Goal: Communication & Community: Answer question/provide support

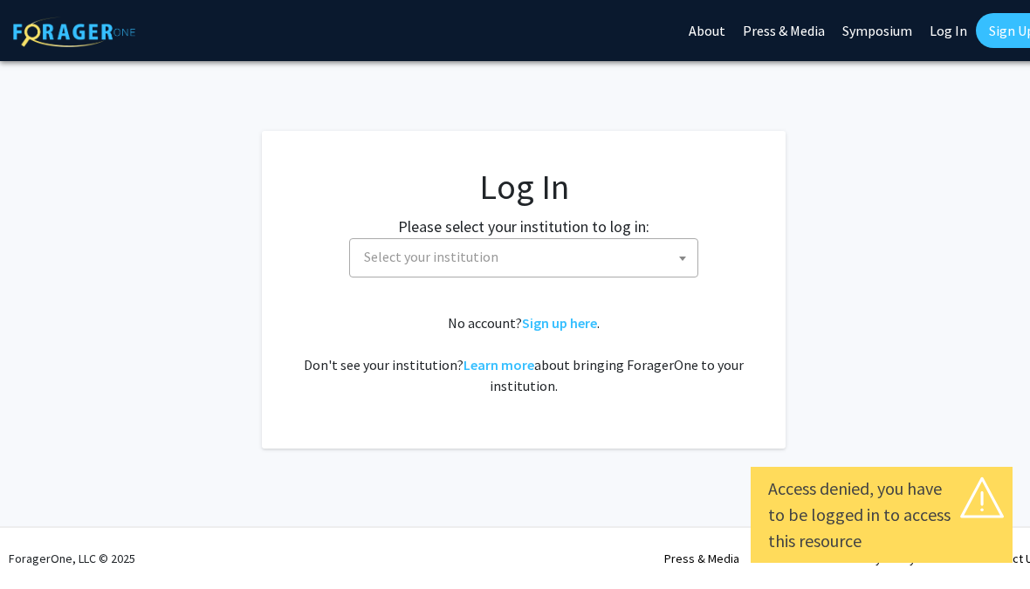
click at [666, 254] on span "Select your institution" at bounding box center [527, 257] width 341 height 36
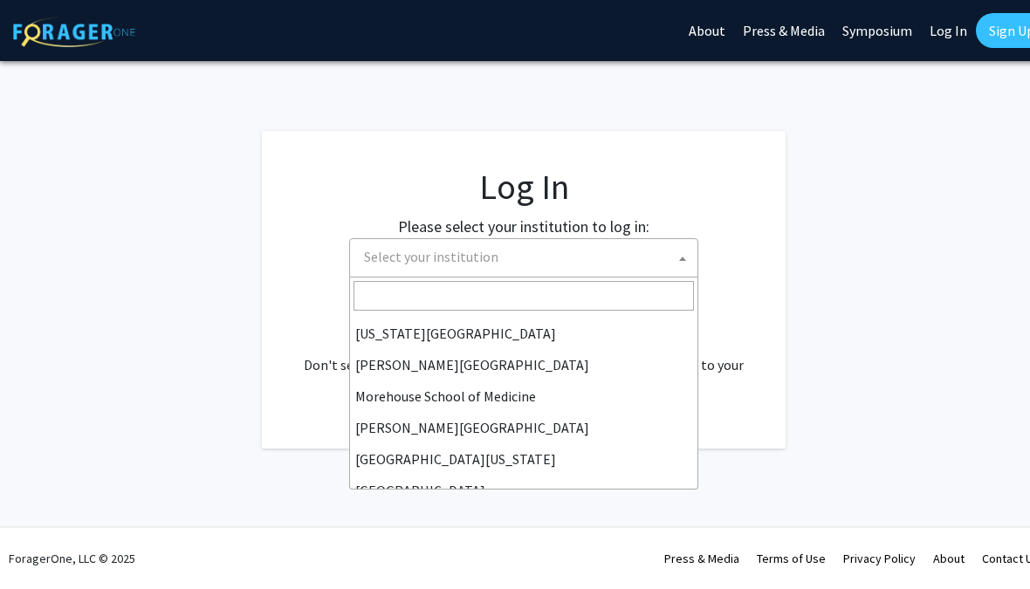
scroll to position [393, 0]
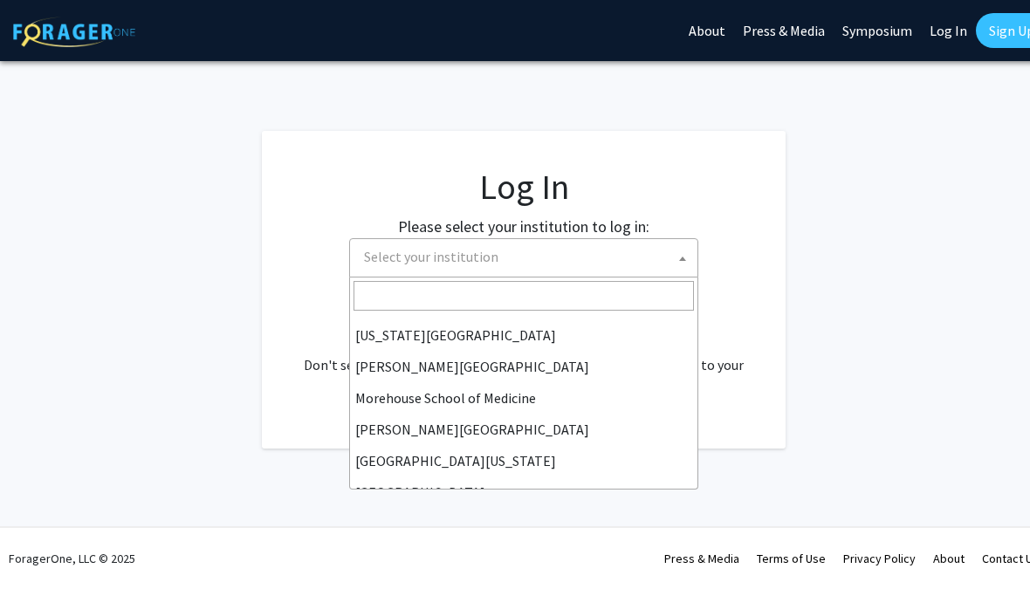
click at [948, 31] on link "Log In" at bounding box center [948, 30] width 55 height 61
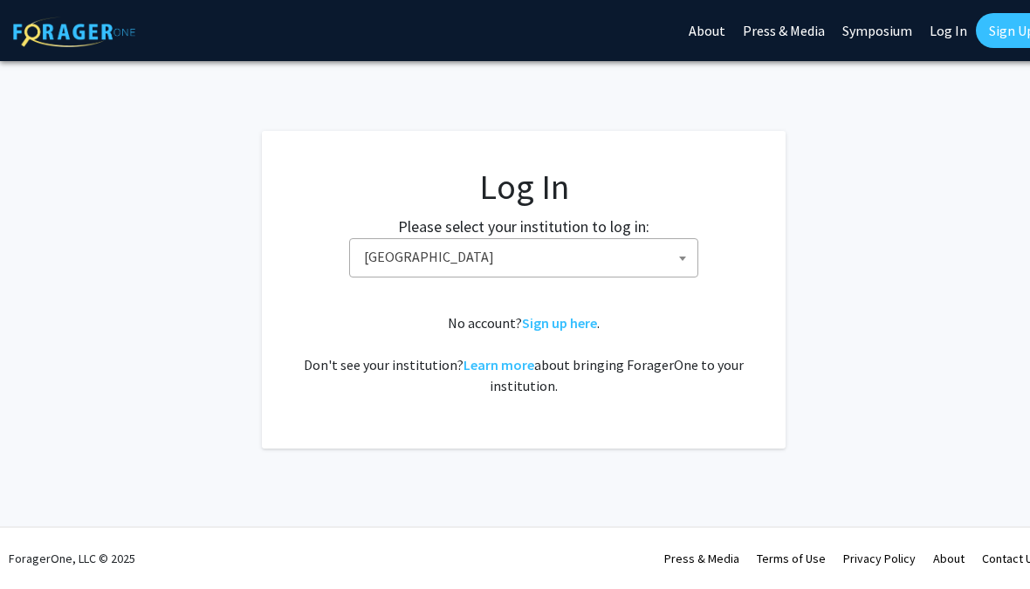
click at [682, 248] on span at bounding box center [682, 258] width 17 height 38
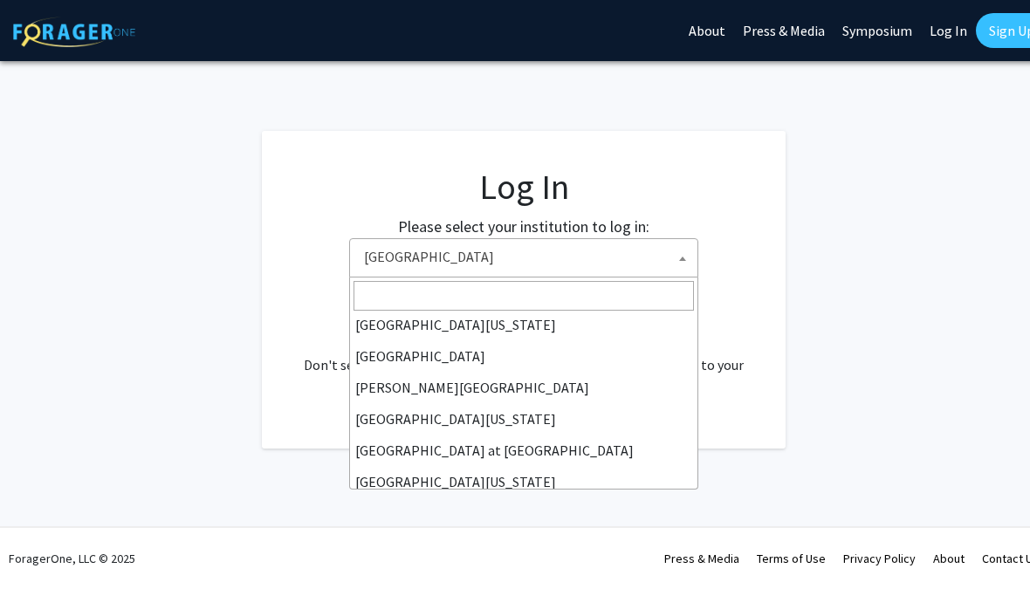
scroll to position [531, 0]
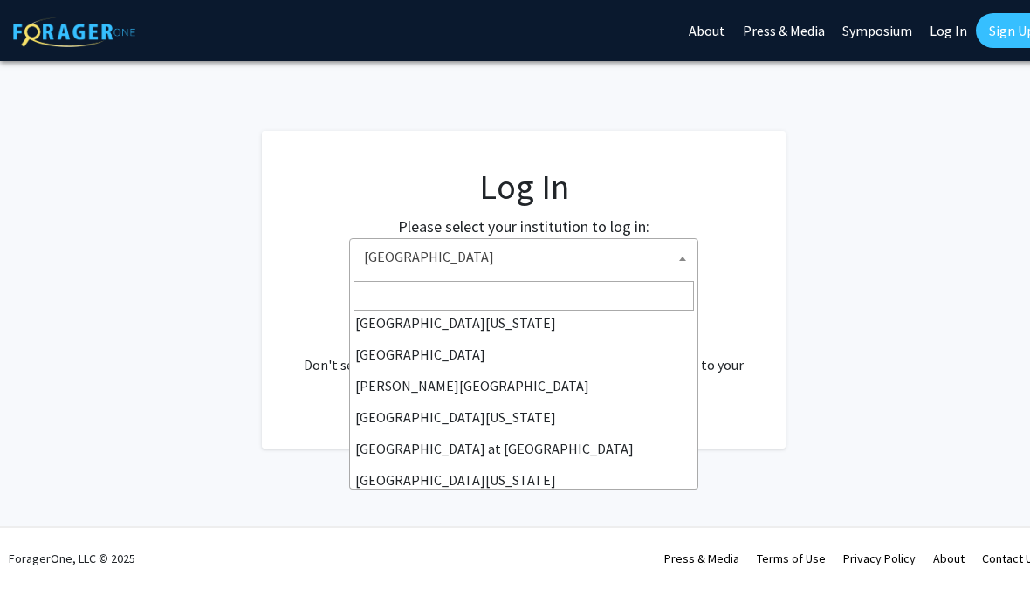
select select "13"
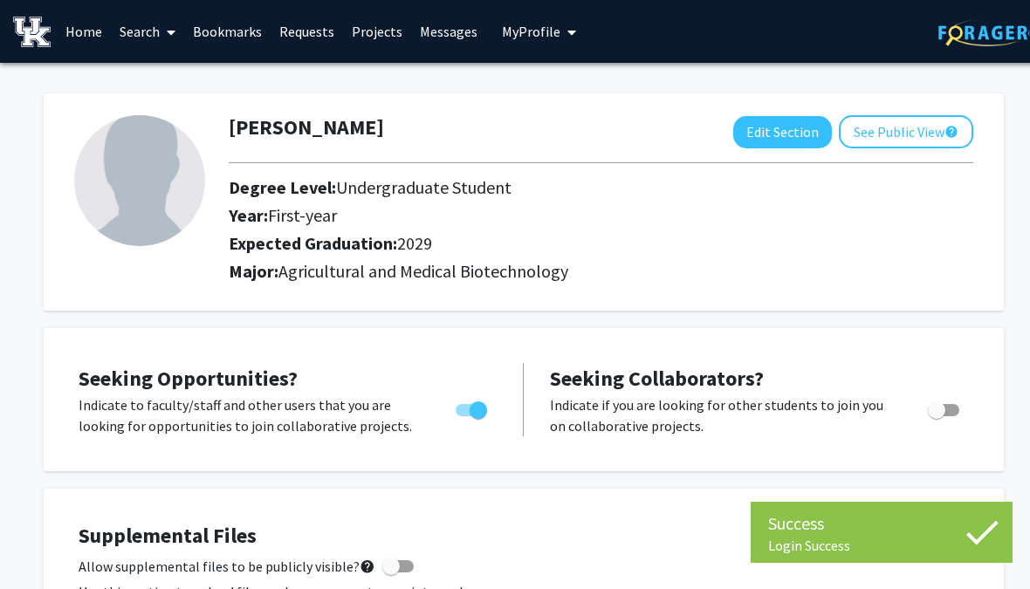
click at [431, 17] on link "Messages" at bounding box center [448, 31] width 75 height 61
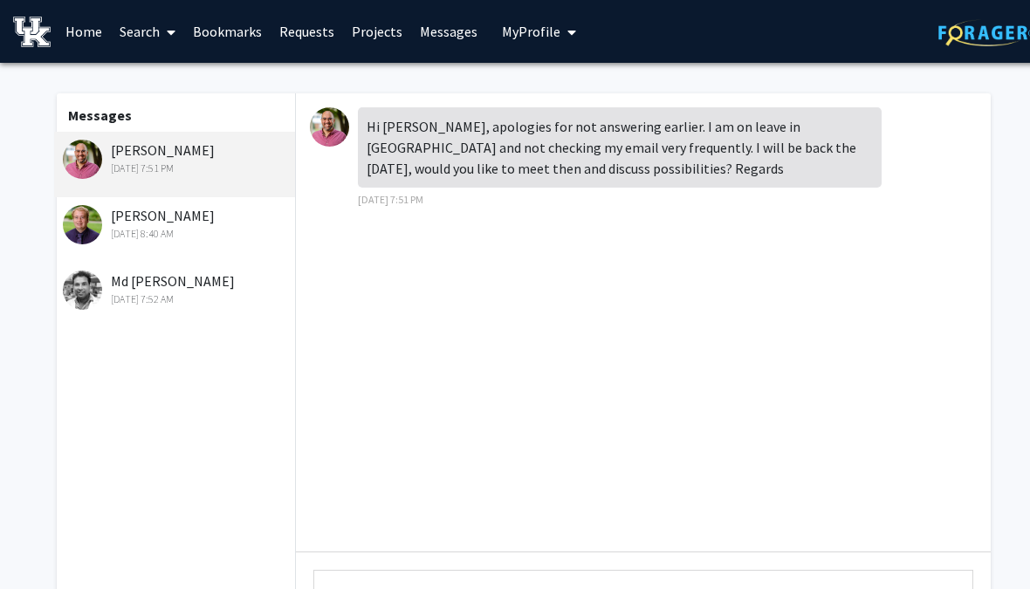
click at [141, 205] on div "[PERSON_NAME] [DATE] 8:40 AM" at bounding box center [177, 223] width 228 height 37
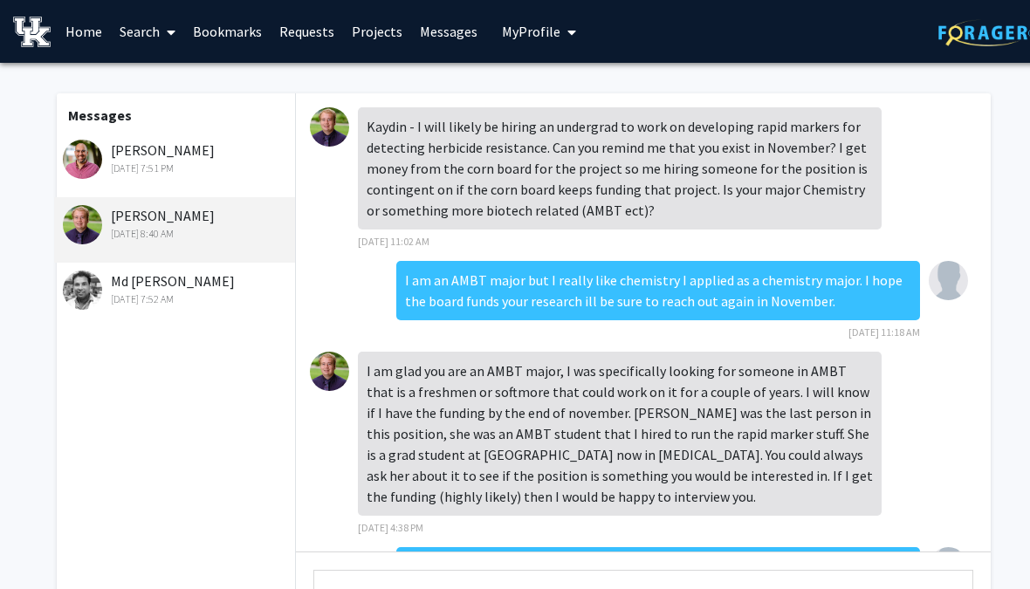
scroll to position [212, 0]
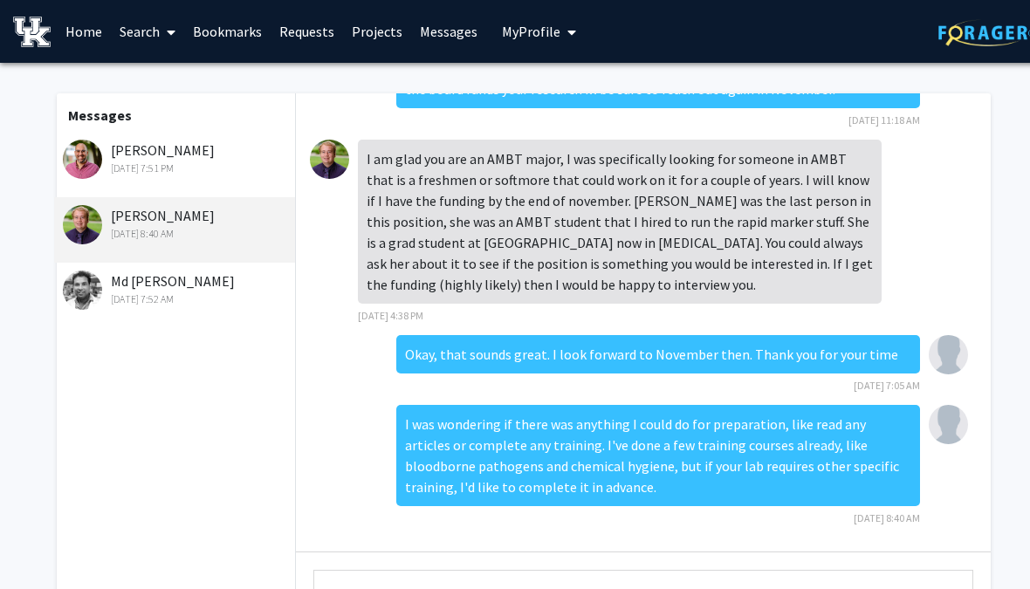
click at [158, 271] on div "Md [PERSON_NAME] [DATE] 7:52 AM" at bounding box center [177, 289] width 228 height 37
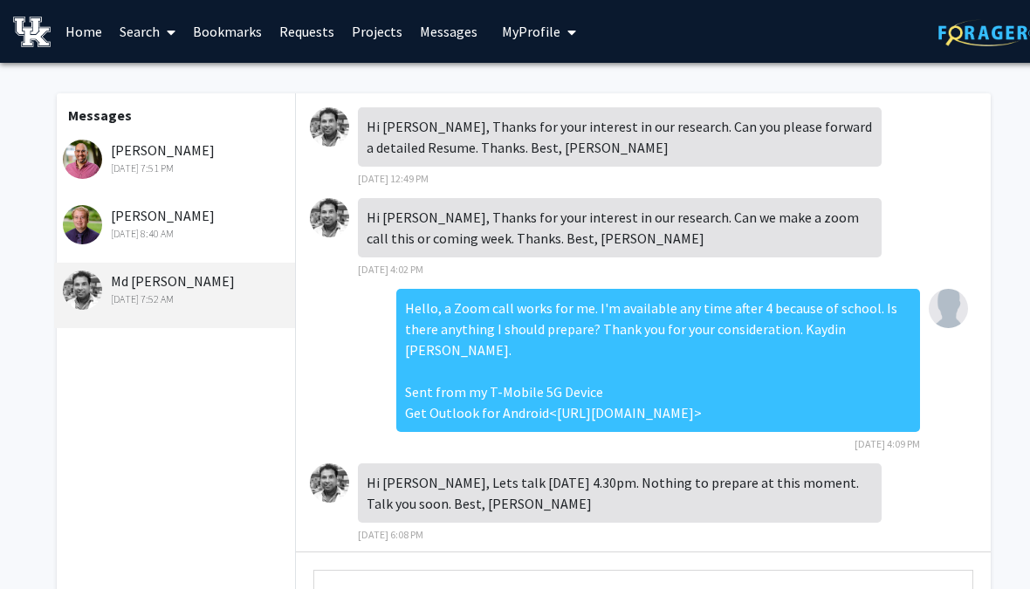
scroll to position [1658, 0]
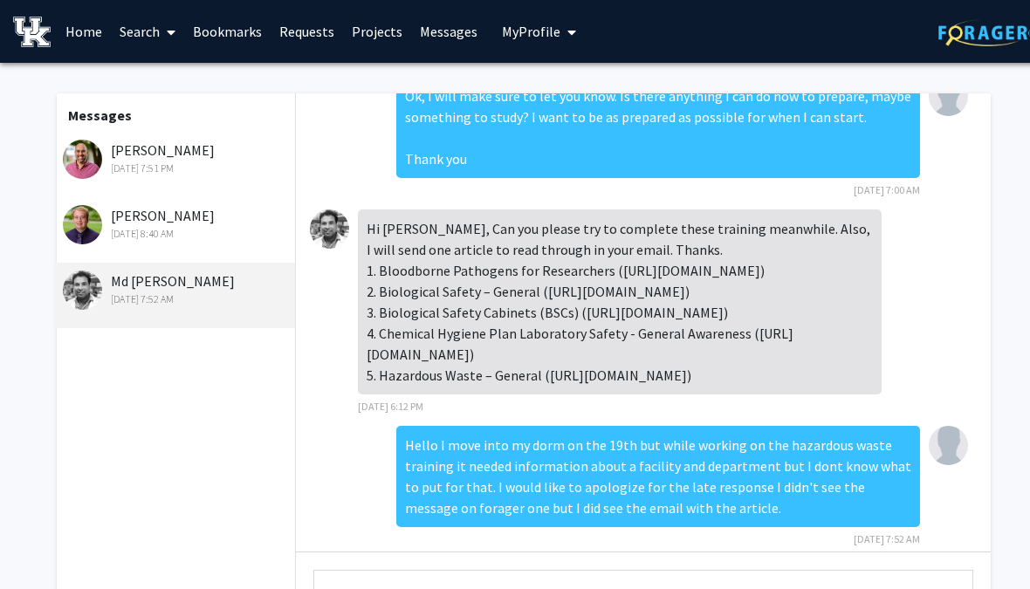
click at [166, 141] on div "[PERSON_NAME] [DATE] 7:51 PM" at bounding box center [177, 158] width 228 height 37
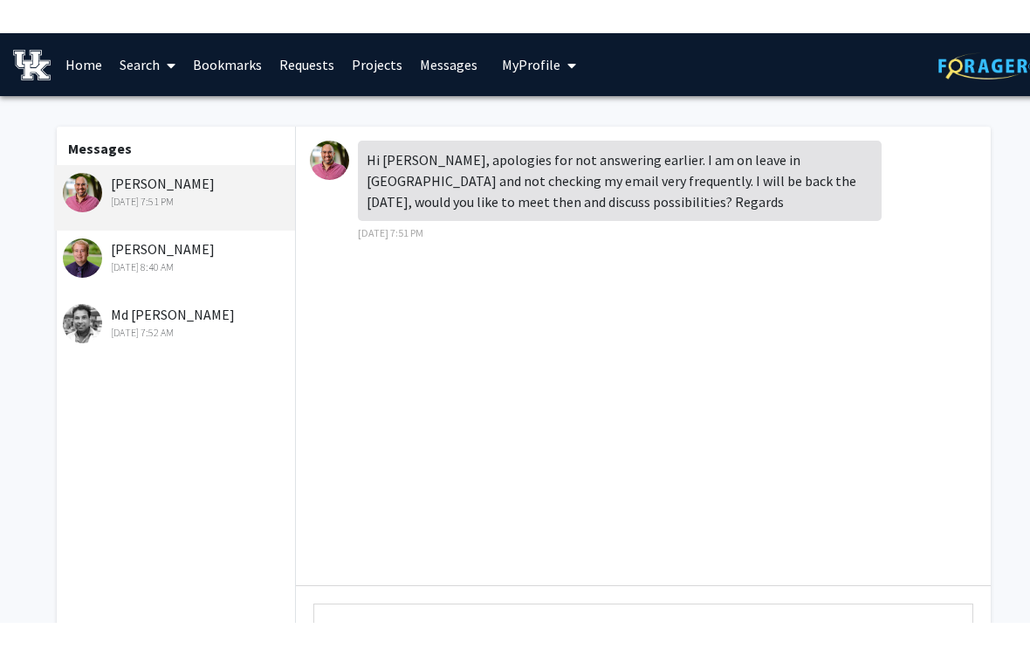
scroll to position [0, 0]
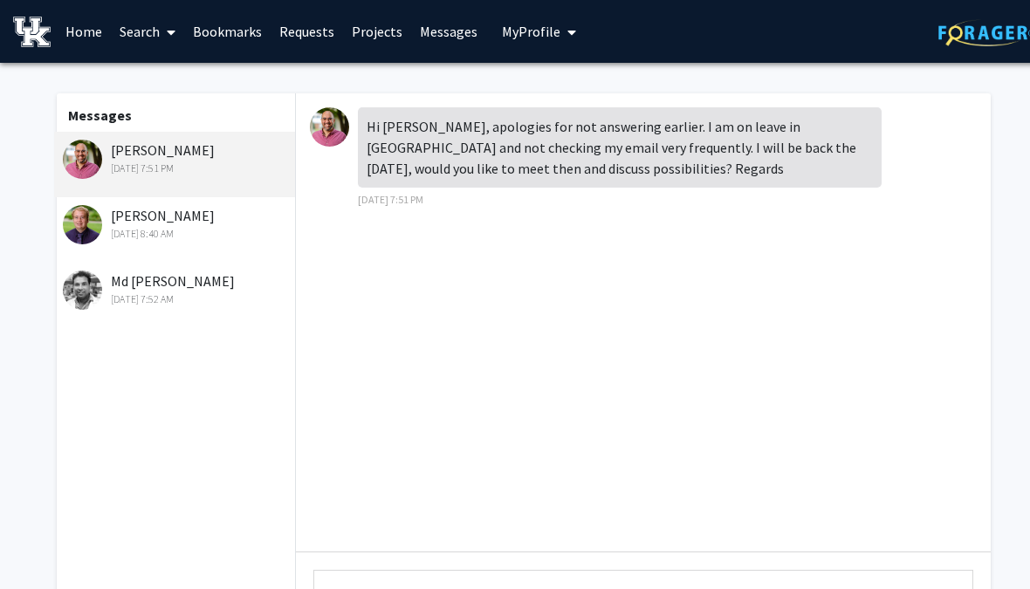
click at [136, 23] on link "Search" at bounding box center [147, 31] width 73 height 61
click at [145, 79] on span "Faculty/Staff" at bounding box center [175, 80] width 128 height 35
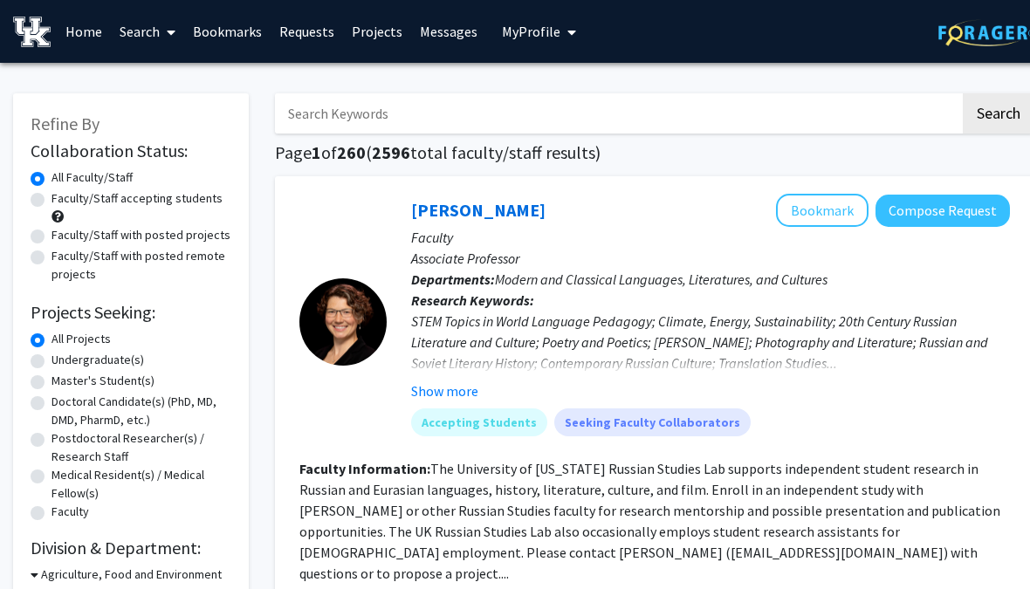
click at [604, 105] on input "Search Keywords" at bounding box center [618, 113] width 686 height 40
type input "[PERSON_NAME]"
click at [998, 112] on button "Search" at bounding box center [999, 113] width 72 height 40
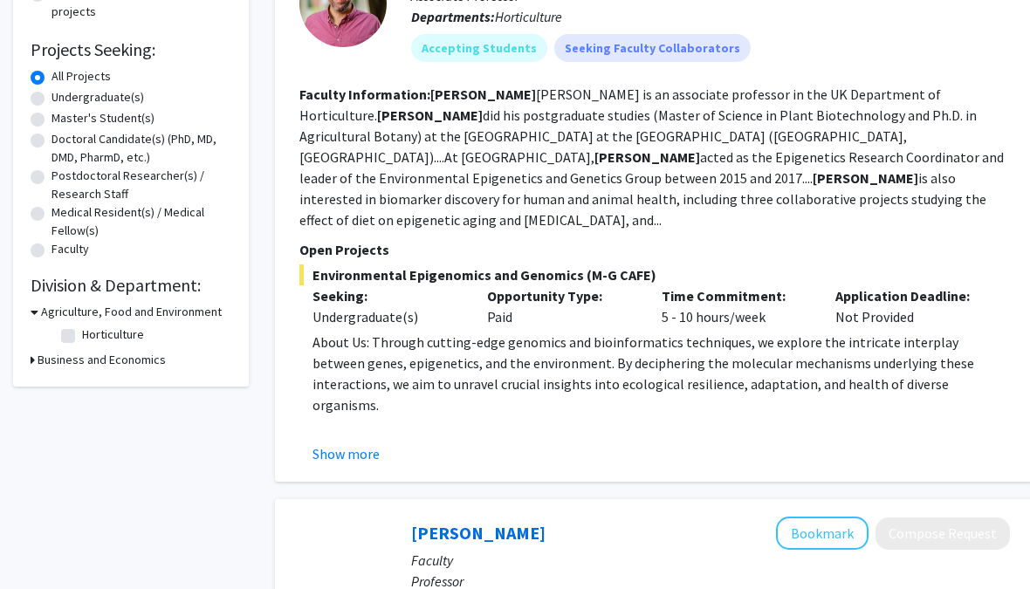
scroll to position [262, 0]
click at [364, 444] on button "Show more" at bounding box center [346, 454] width 67 height 21
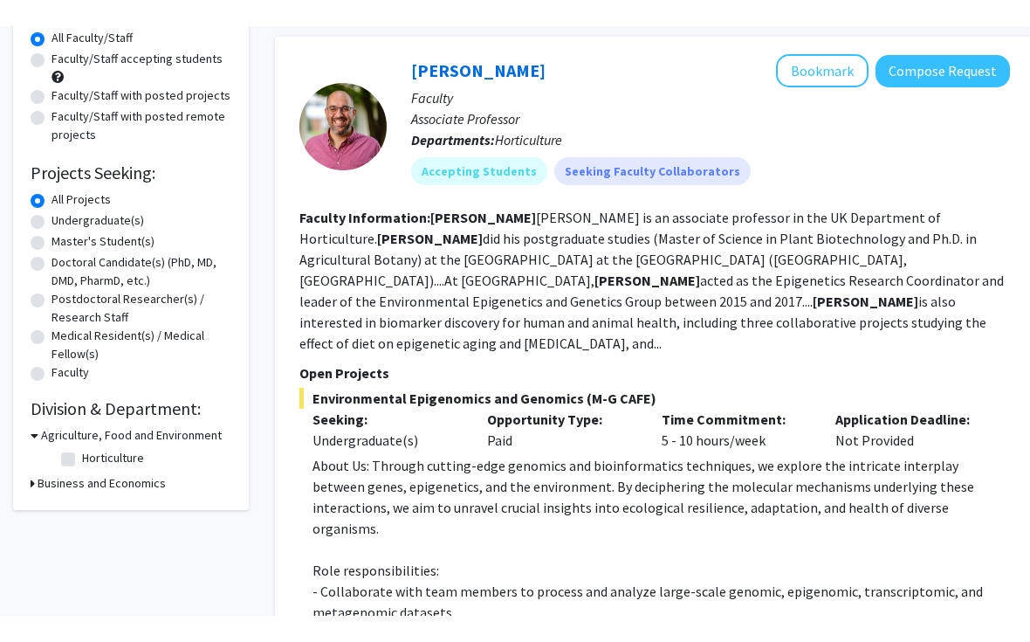
scroll to position [0, 0]
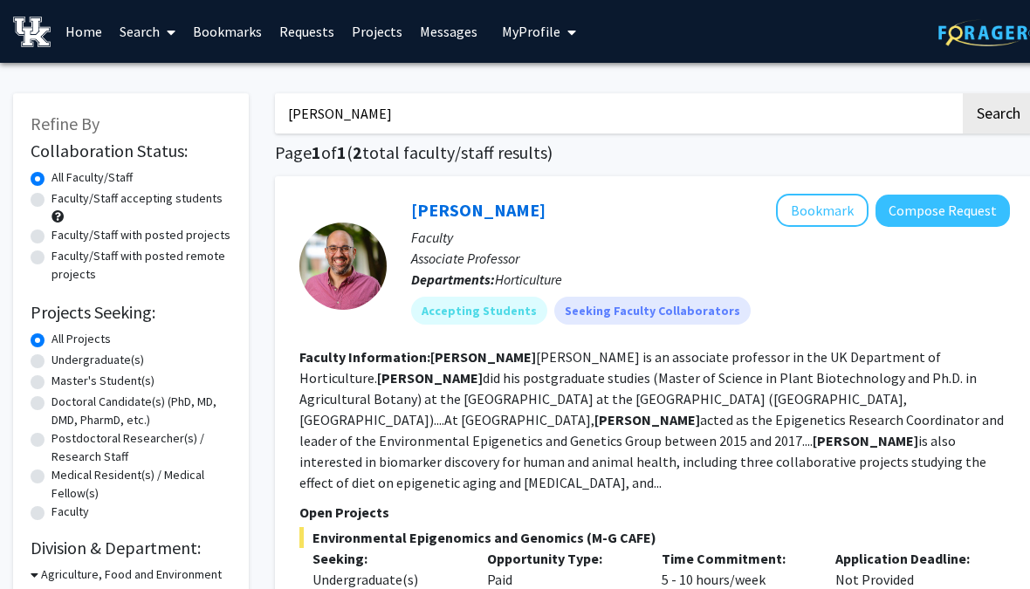
click at [444, 29] on link "Messages" at bounding box center [448, 31] width 75 height 61
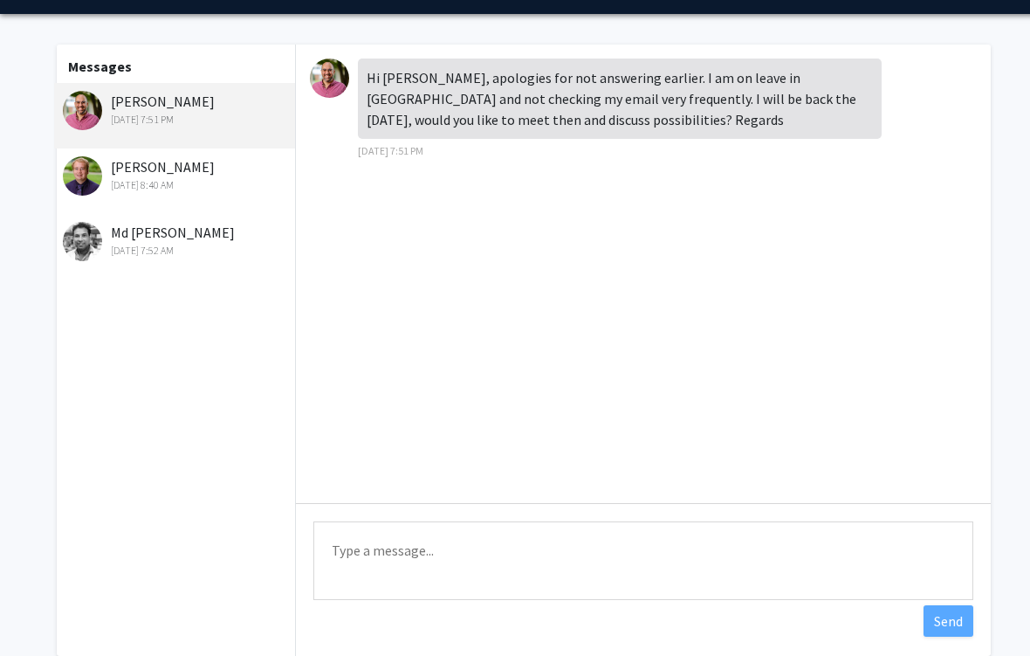
click at [552, 571] on textarea "Type a message" at bounding box center [644, 561] width 660 height 79
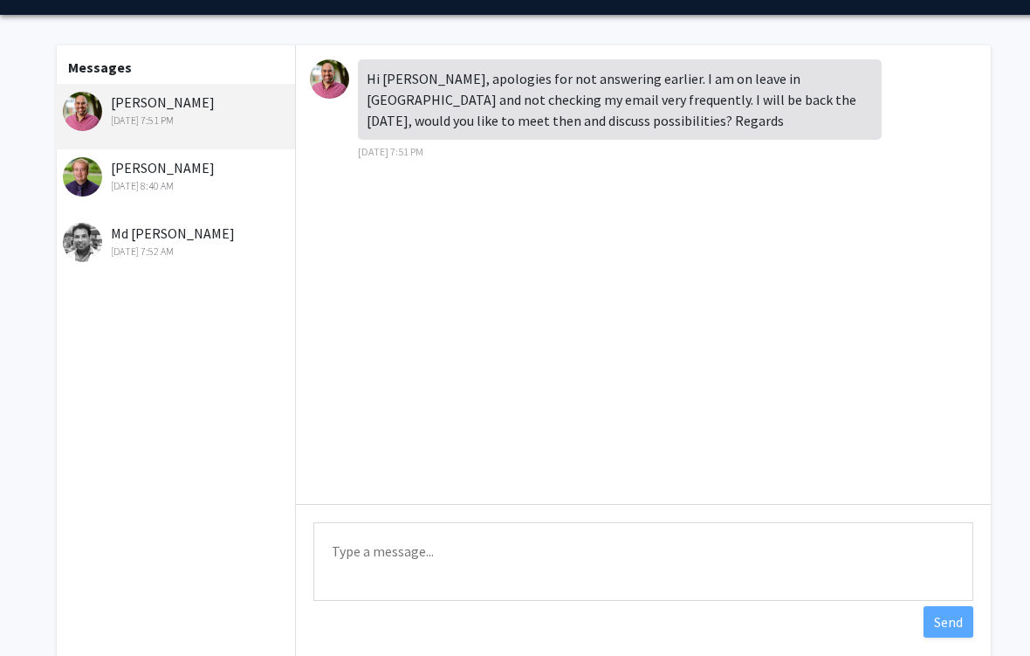
click at [494, 541] on textarea "Type a message" at bounding box center [644, 561] width 660 height 79
type textarea "T"
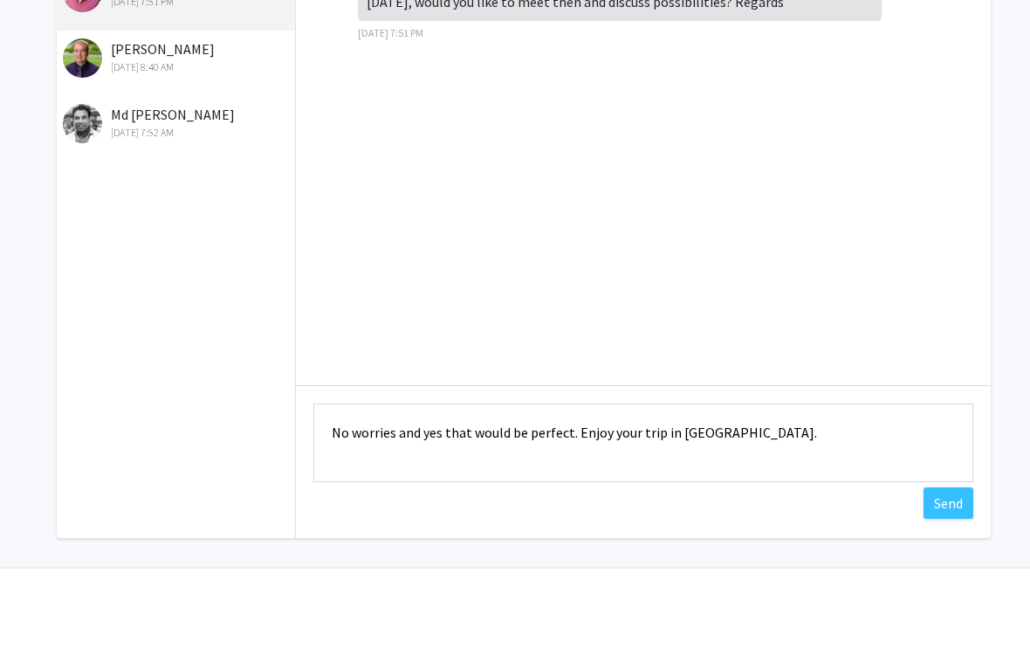
scroll to position [91, 0]
click at [753, 479] on textarea "No worries and yes that would be perfect. Enjoy your trip in [GEOGRAPHIC_DATA]." at bounding box center [644, 518] width 660 height 79
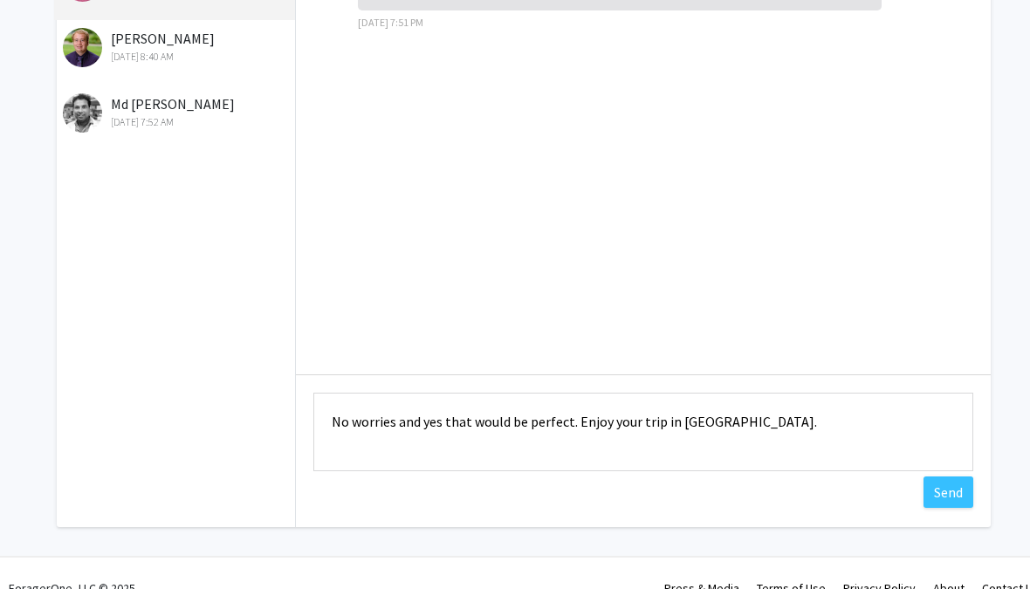
scroll to position [176, 0]
click at [446, 420] on textarea "No worries and yes that would be perfect. Enjoy your trip in [GEOGRAPHIC_DATA]." at bounding box center [644, 433] width 660 height 79
type textarea "No worries and yes I would like to meet. Enjoy your trip in [GEOGRAPHIC_DATA]."
click at [955, 493] on button "Send" at bounding box center [949, 493] width 50 height 31
